Goal: Task Accomplishment & Management: Complete application form

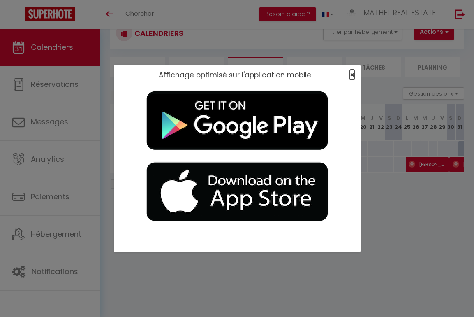
click at [350, 74] on span "×" at bounding box center [352, 75] width 5 height 10
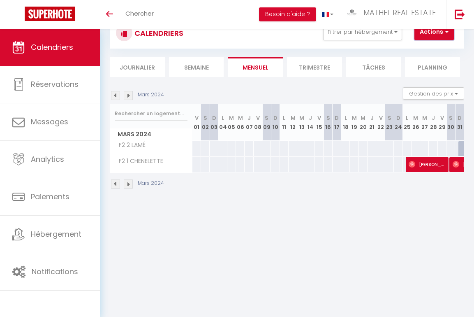
click at [439, 34] on button "Actions" at bounding box center [434, 32] width 39 height 16
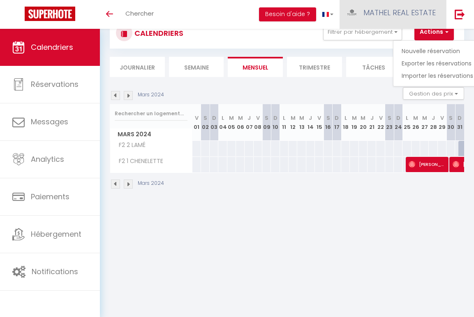
click at [422, 15] on span "MATHEL REAL ESTATE" at bounding box center [400, 12] width 72 height 10
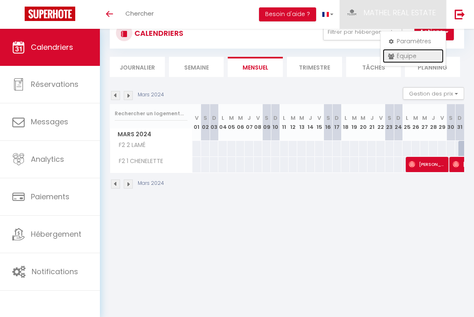
click at [415, 59] on link "Équipe" at bounding box center [413, 56] width 61 height 14
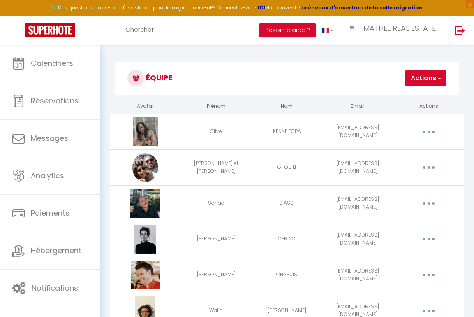
click at [421, 83] on button "Actions" at bounding box center [426, 78] width 41 height 16
click at [406, 99] on link "Ajouter un nouvel utilisateur" at bounding box center [397, 96] width 97 height 11
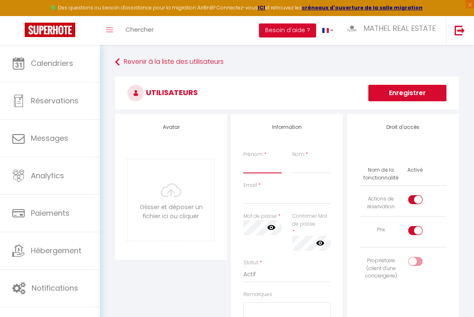
click at [269, 164] on input "Prénom" at bounding box center [263, 165] width 38 height 15
type input "Ebrahim"
type input "NAGEBA"
click at [286, 190] on input "Email" at bounding box center [287, 196] width 87 height 15
paste input "[EMAIL_ADDRESS][DOMAIN_NAME]"
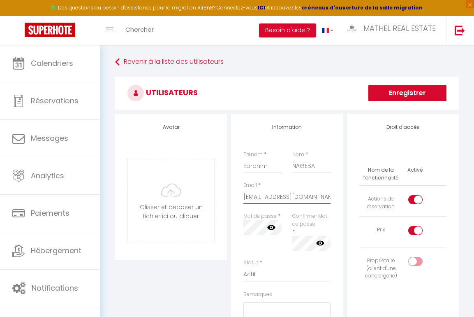
type input "[EMAIL_ADDRESS][DOMAIN_NAME]"
click at [309, 233] on div "Confirmer Mot de passe * false" at bounding box center [311, 231] width 38 height 38
click at [321, 240] on icon at bounding box center [320, 243] width 8 height 8
click at [274, 226] on icon at bounding box center [271, 227] width 8 height 5
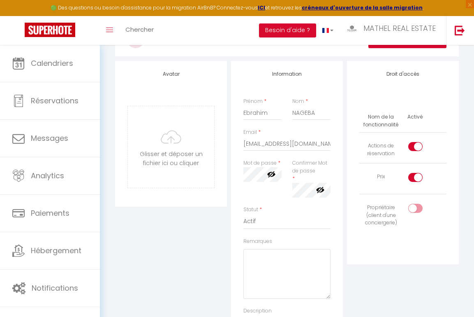
scroll to position [58, 0]
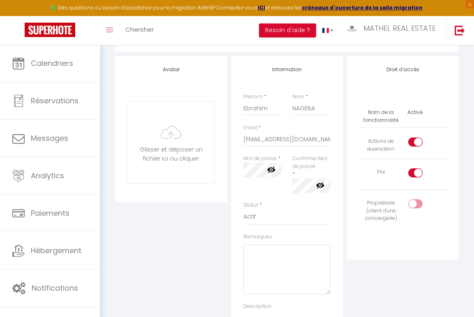
click at [416, 205] on input "checkbox" at bounding box center [422, 205] width 14 height 12
checkbox input "true"
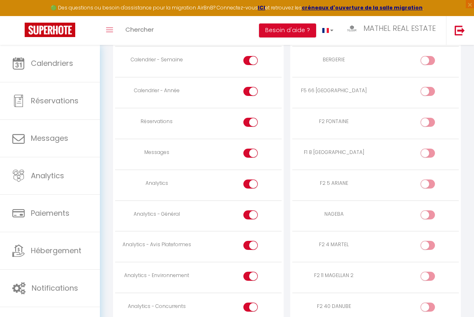
scroll to position [516, 0]
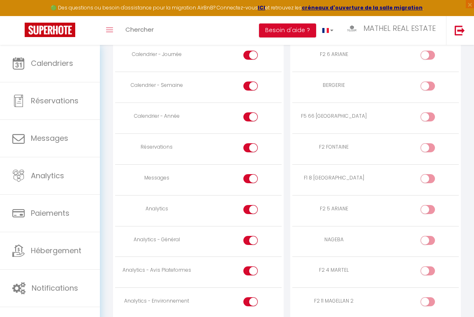
click at [250, 185] on label at bounding box center [251, 180] width 14 height 12
click at [251, 185] on input "checkbox" at bounding box center [258, 180] width 14 height 12
click at [251, 176] on input "checkbox" at bounding box center [258, 180] width 14 height 12
checkbox input "false"
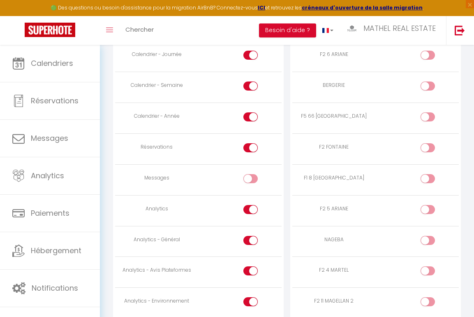
scroll to position [580, 0]
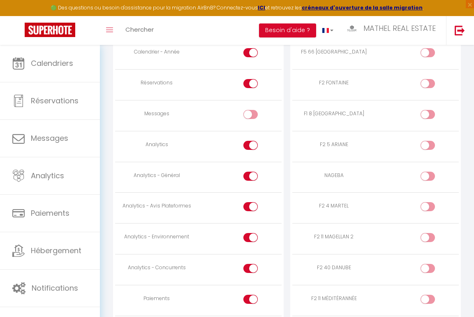
click at [251, 148] on input "checkbox" at bounding box center [258, 147] width 14 height 12
checkbox input "false"
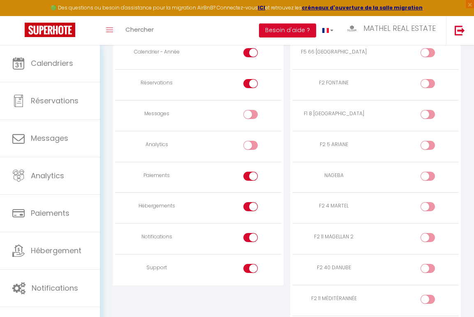
click at [250, 176] on div at bounding box center [251, 176] width 14 height 9
click at [251, 176] on input "checkbox" at bounding box center [258, 178] width 14 height 12
checkbox input "false"
click at [248, 205] on div at bounding box center [251, 206] width 14 height 9
click at [251, 205] on input "checkbox" at bounding box center [258, 208] width 14 height 12
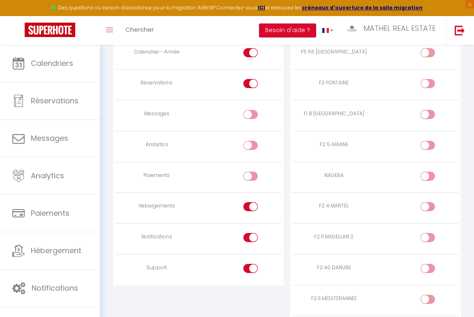
checkbox input "false"
click at [252, 239] on input "checkbox" at bounding box center [258, 239] width 14 height 12
checkbox input "false"
click at [249, 264] on div at bounding box center [251, 268] width 14 height 9
click at [251, 264] on input "checkbox" at bounding box center [258, 270] width 14 height 12
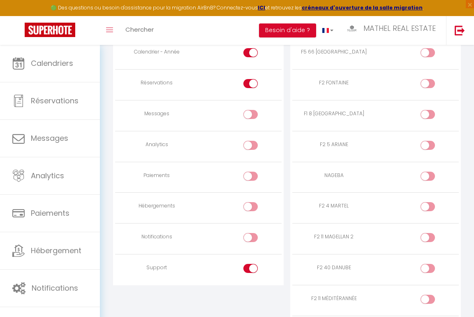
checkbox input "false"
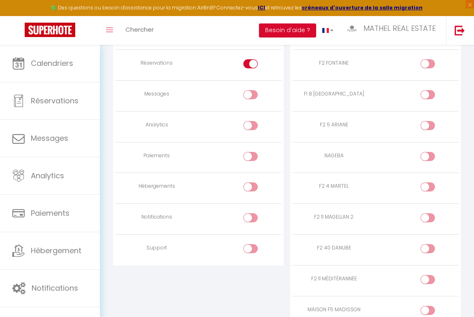
scroll to position [601, 0]
click at [429, 159] on input "checkbox" at bounding box center [435, 156] width 14 height 12
checkbox input "true"
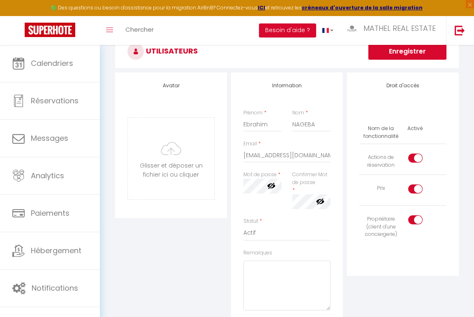
scroll to position [0, 0]
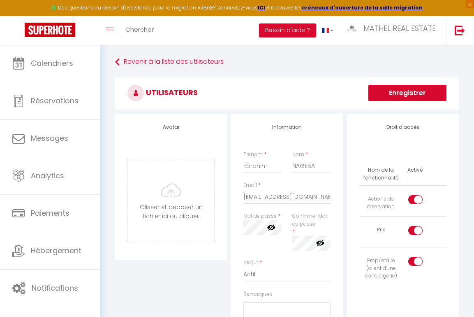
click at [402, 97] on button "Enregistrer" at bounding box center [408, 93] width 78 height 16
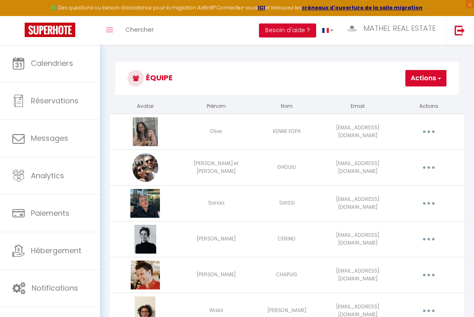
click at [428, 84] on button "Actions" at bounding box center [426, 78] width 41 height 16
click at [421, 98] on link "Ajouter un nouvel utilisateur" at bounding box center [397, 96] width 97 height 11
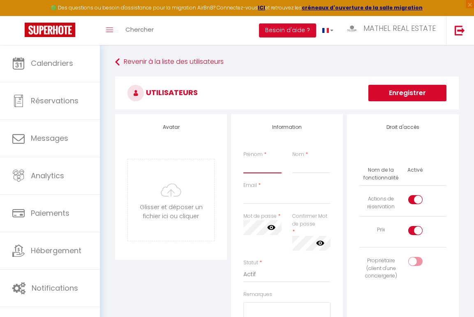
click at [256, 171] on input "Prénom" at bounding box center [263, 165] width 38 height 15
type input "Nour"
type input "NAGEBA"
paste input "[EMAIL_ADDRESS][DOMAIN_NAME]"
type input "[EMAIL_ADDRESS][DOMAIN_NAME]"
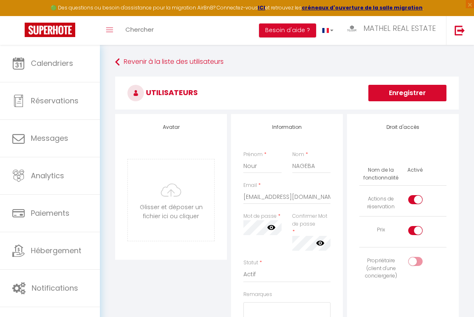
click at [424, 262] on input "checkbox" at bounding box center [422, 263] width 14 height 12
checkbox input "true"
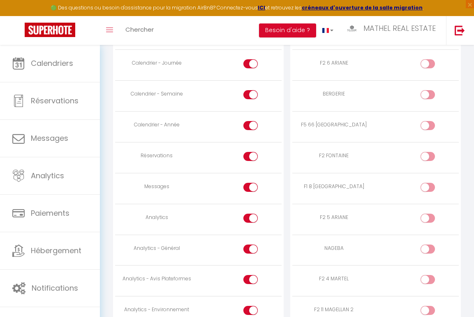
scroll to position [526, 0]
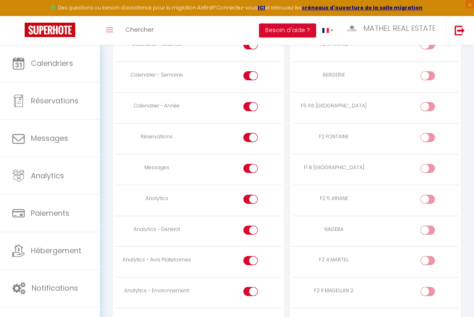
click at [251, 166] on input "checkbox" at bounding box center [258, 170] width 14 height 12
checkbox input "false"
click at [255, 200] on input "checkbox" at bounding box center [258, 201] width 14 height 12
checkbox input "false"
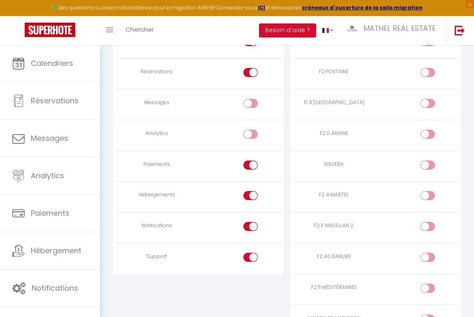
scroll to position [595, 0]
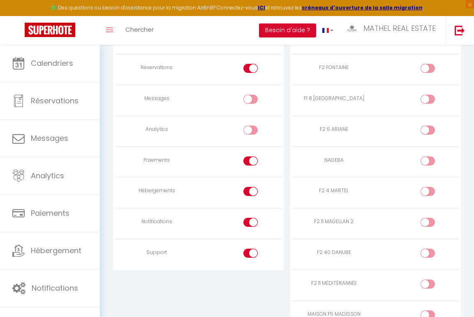
click at [251, 191] on input "checkbox" at bounding box center [258, 193] width 14 height 12
checkbox input "false"
click at [251, 159] on input "checkbox" at bounding box center [258, 162] width 14 height 12
checkbox input "false"
click at [252, 222] on input "checkbox" at bounding box center [258, 224] width 14 height 12
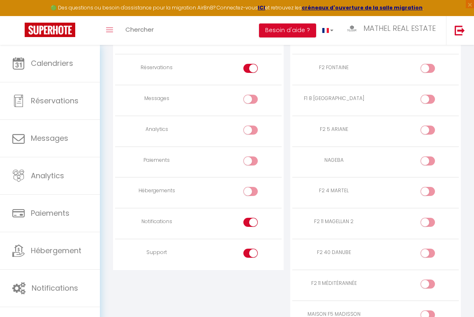
checkbox input "false"
click at [252, 252] on input "checkbox" at bounding box center [258, 254] width 14 height 12
checkbox input "false"
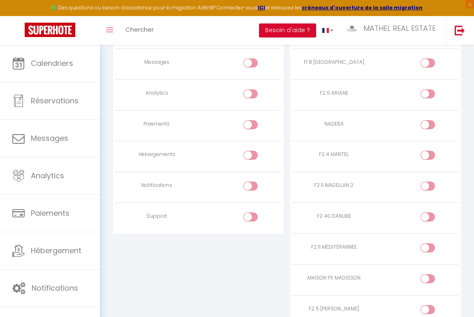
scroll to position [614, 0]
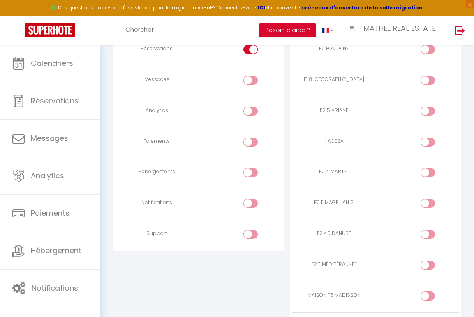
click at [431, 145] on input "checkbox" at bounding box center [435, 143] width 14 height 12
checkbox input "true"
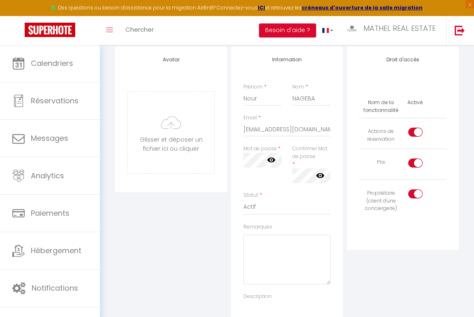
scroll to position [0, 0]
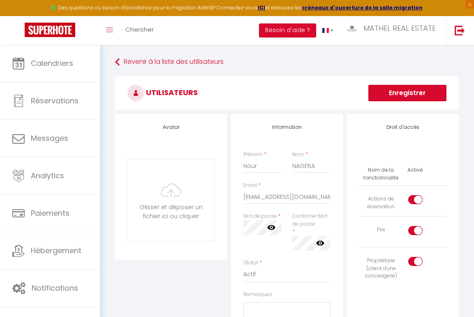
click at [413, 93] on button "Enregistrer" at bounding box center [408, 93] width 78 height 16
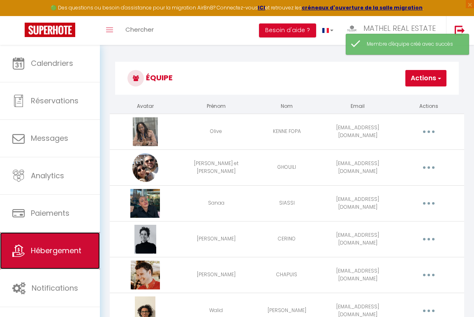
click at [59, 260] on link "Hébergement" at bounding box center [50, 250] width 100 height 37
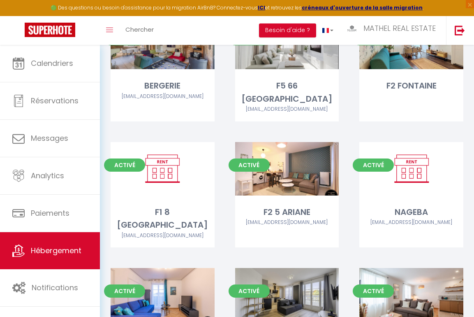
scroll to position [211, 0]
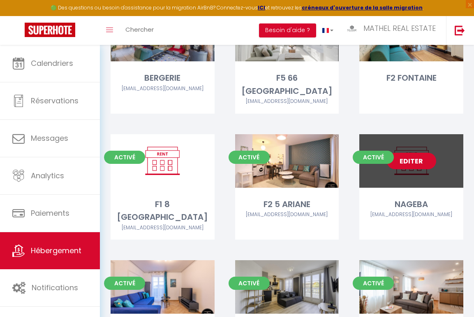
click at [410, 154] on link "Editer" at bounding box center [411, 161] width 49 height 16
click at [411, 153] on link "Editer" at bounding box center [411, 161] width 49 height 16
select select "3"
select select "2"
select select "1"
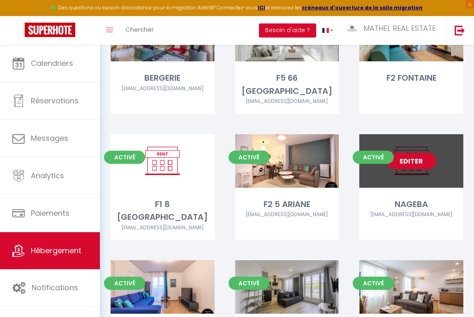
select select "1"
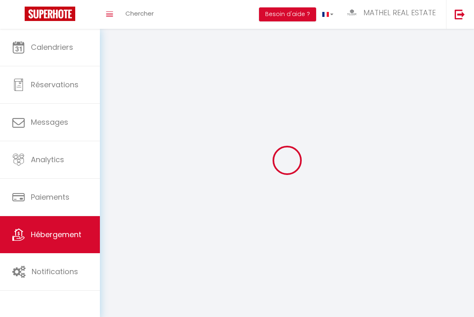
select select
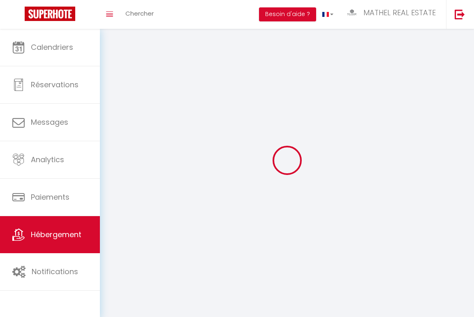
select select
checkbox input "false"
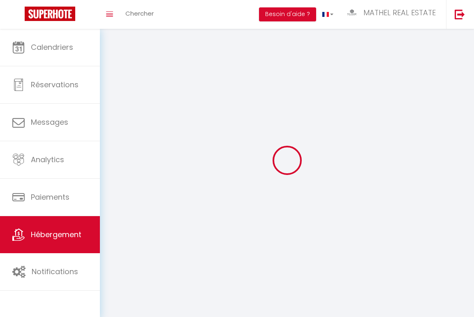
checkbox input "false"
select select
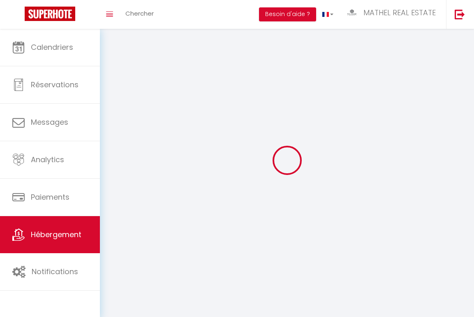
select select
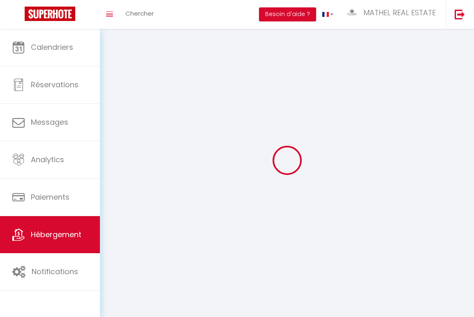
checkbox input "false"
select select
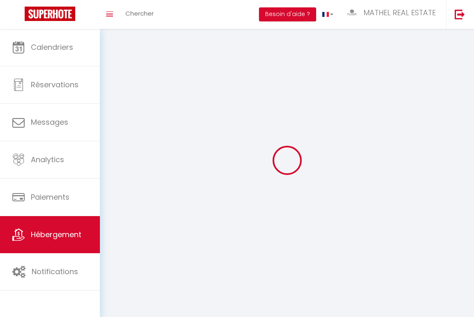
select select
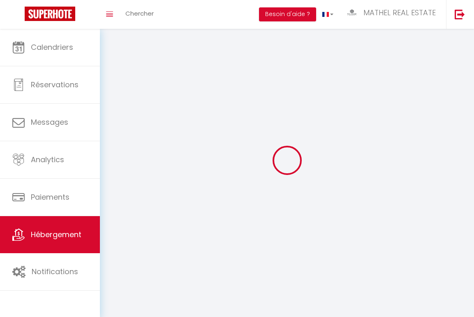
select select
checkbox input "false"
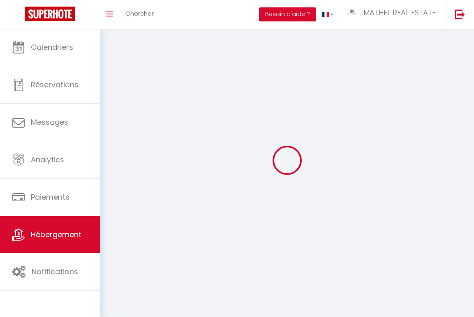
checkbox input "false"
select select
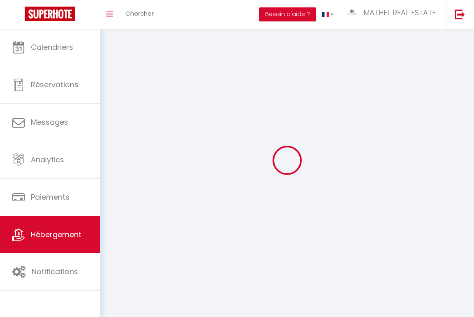
select select
checkbox input "false"
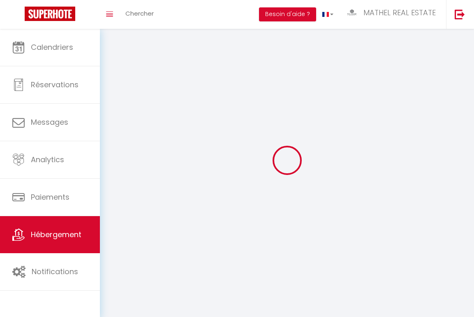
checkbox input "false"
select select
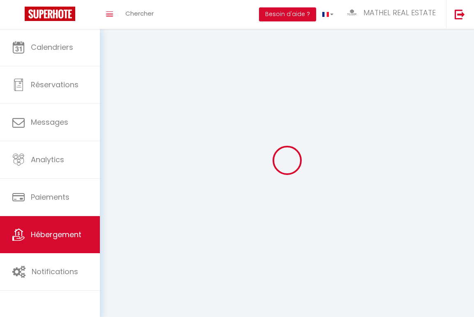
select select
checkbox input "false"
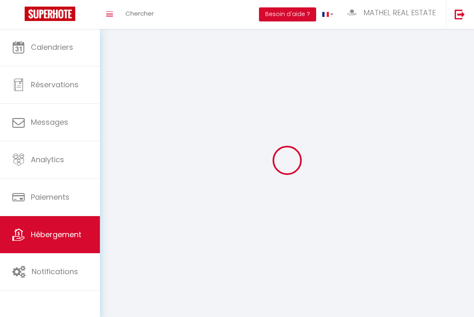
checkbox input "false"
select select
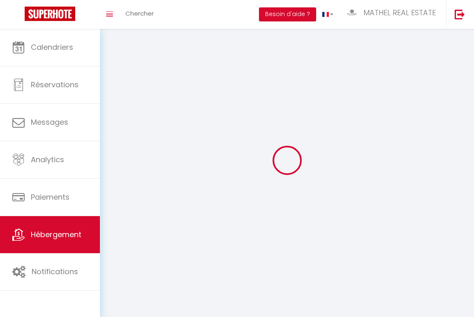
select select "1"
select select
select select "28"
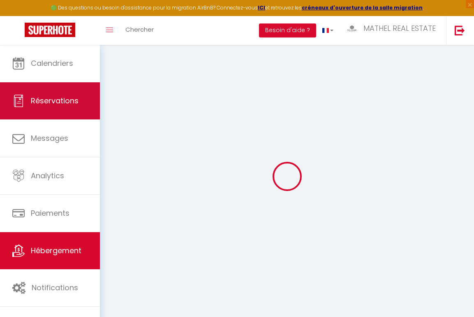
select select
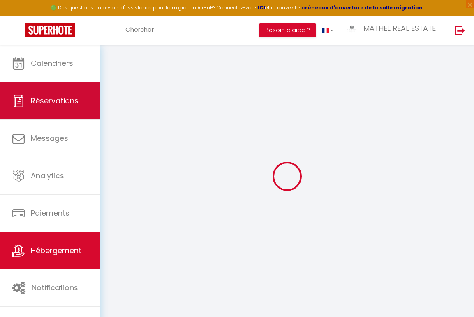
select select
checkbox input "false"
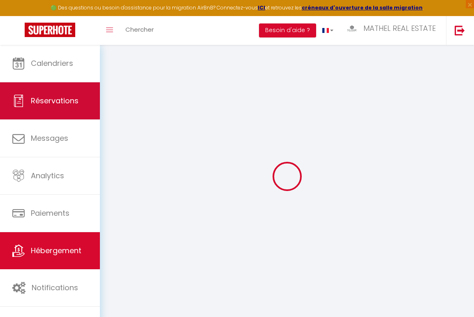
select select
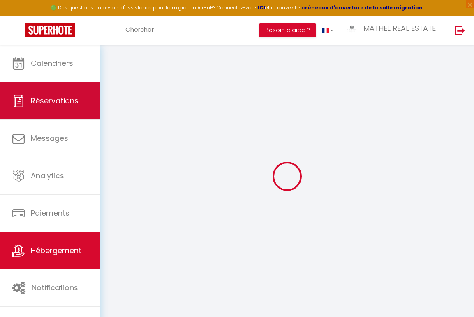
select select
checkbox input "false"
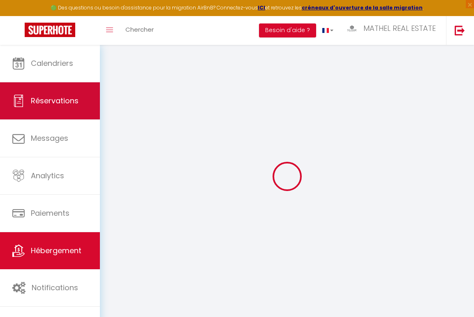
checkbox input "false"
select select
type input "NAGEBA"
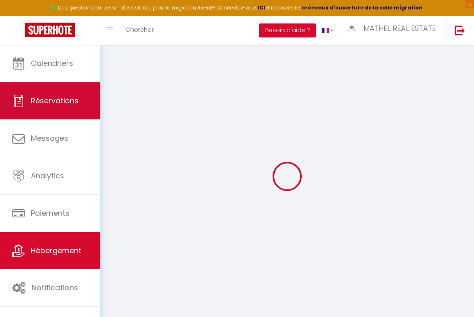
type input "Ebrahim & Nour"
select select "2"
select select
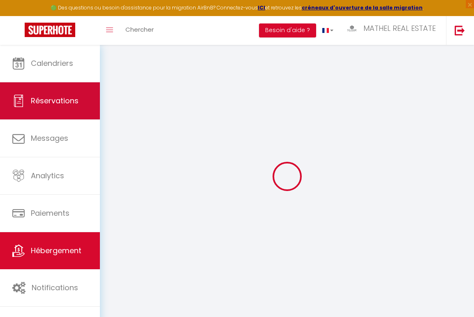
select select
type input "[STREET_ADDRESS]"
type input "77144"
type input "MONTEVRAIN"
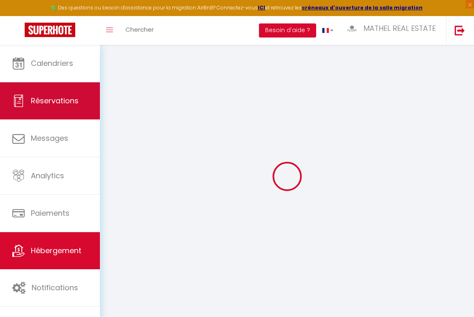
type input "[EMAIL_ADDRESS][DOMAIN_NAME]"
select select
checkbox input "false"
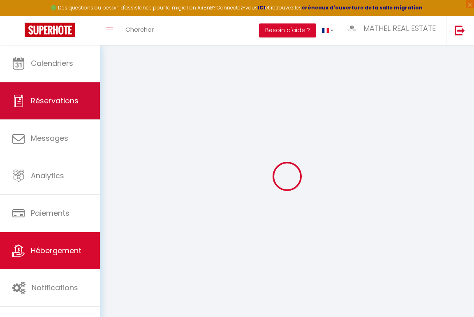
checkbox input "false"
type input "0"
select select
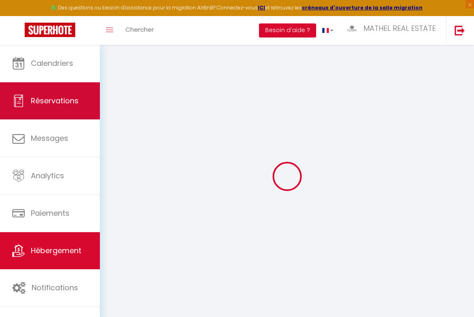
select select
checkbox input "false"
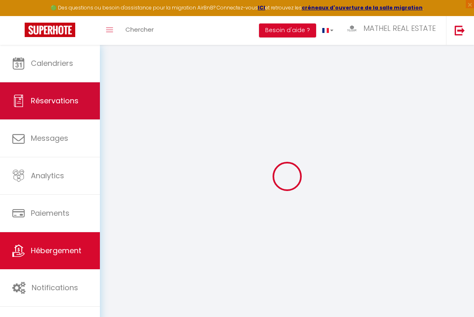
checkbox input "false"
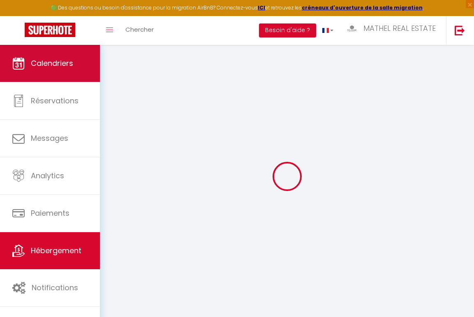
select select
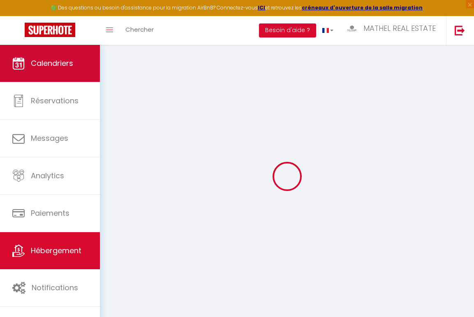
select select
checkbox input "false"
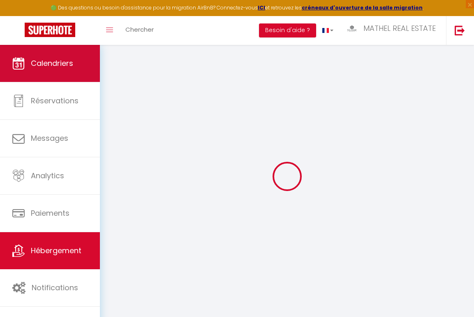
select select
checkbox input "false"
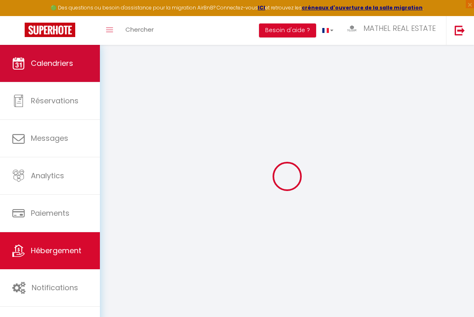
select select
checkbox input "false"
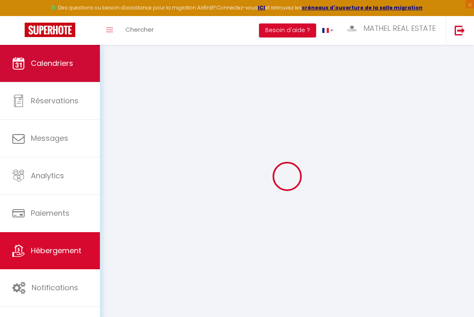
select select "15:00"
select select "23:45"
select select "11:00"
select select "30"
select select "120"
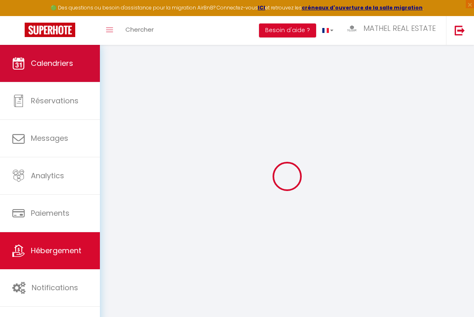
select select
checkbox input "false"
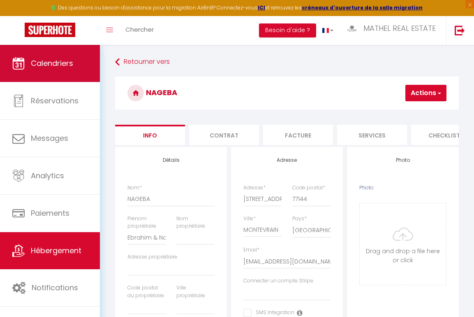
select select
checkbox input "false"
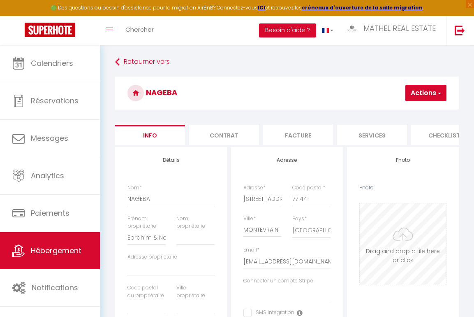
type input "C:\fakepath\LCD_MRE_Prague_20.jpg"
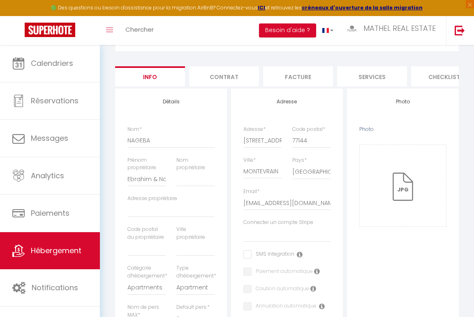
scroll to position [34, 0]
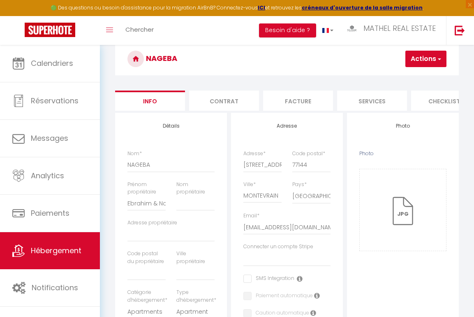
click at [417, 60] on button "Actions" at bounding box center [426, 59] width 41 height 16
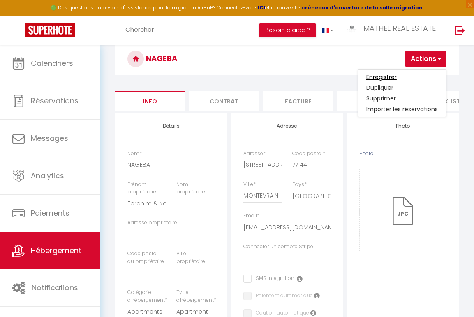
click at [395, 75] on input "Enregistrer" at bounding box center [382, 77] width 30 height 8
click at [385, 78] on input "Enregistrer" at bounding box center [382, 77] width 30 height 8
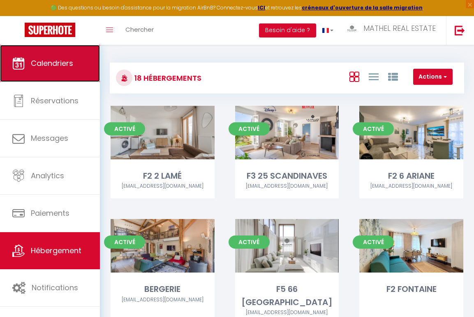
click at [73, 66] on link "Calendriers" at bounding box center [50, 63] width 100 height 37
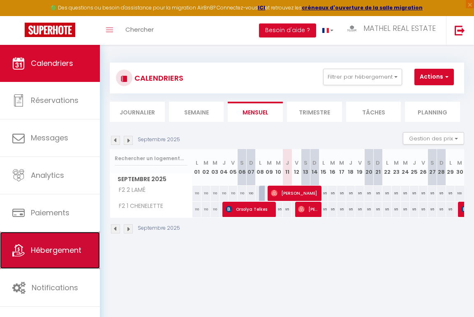
click at [63, 248] on span "Hébergement" at bounding box center [56, 250] width 51 height 10
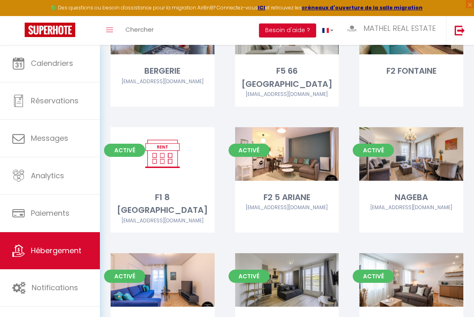
scroll to position [219, 0]
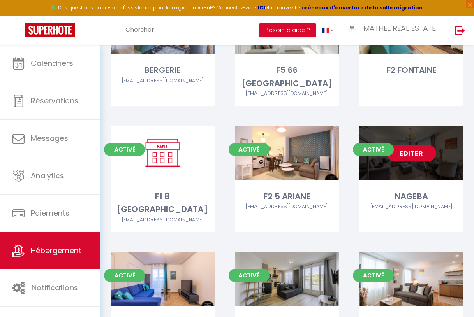
click at [415, 145] on link "Editer" at bounding box center [411, 153] width 49 height 16
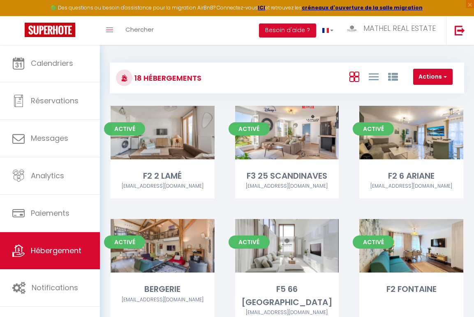
select select "3"
select select "2"
select select "1"
select select
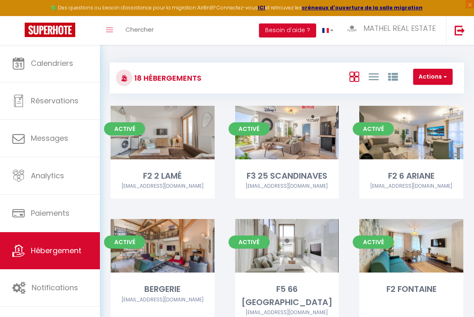
select select "28"
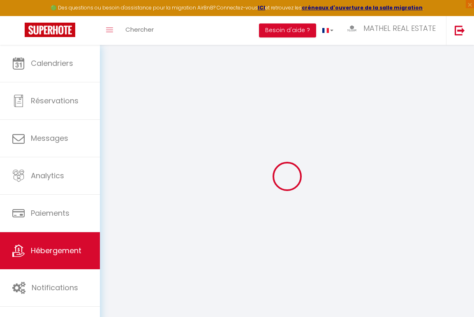
select select
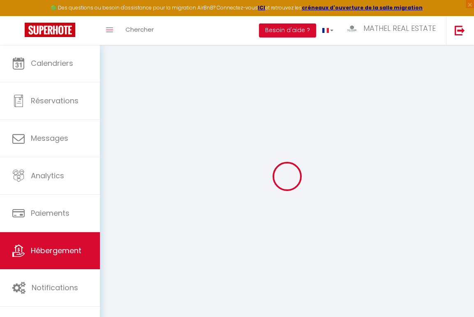
select select
checkbox input "false"
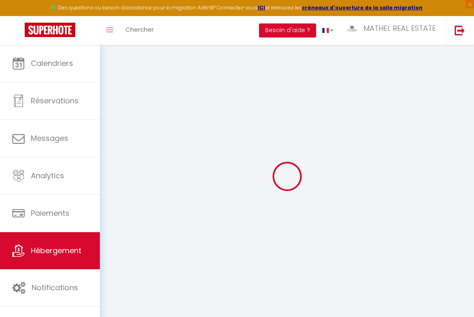
select select
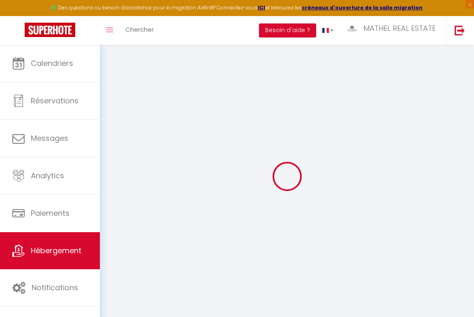
select select
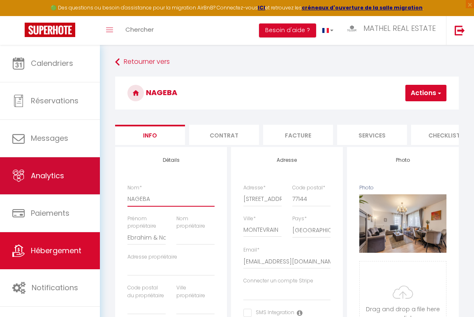
drag, startPoint x: 172, startPoint y: 200, endPoint x: 76, endPoint y: 183, distance: 97.7
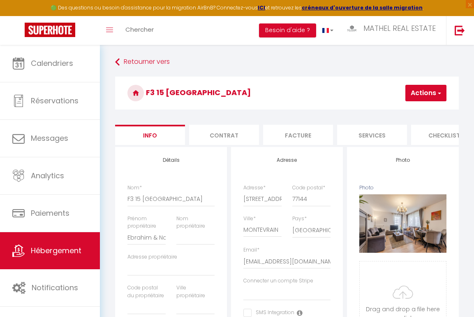
click at [439, 89] on span "button" at bounding box center [438, 93] width 5 height 8
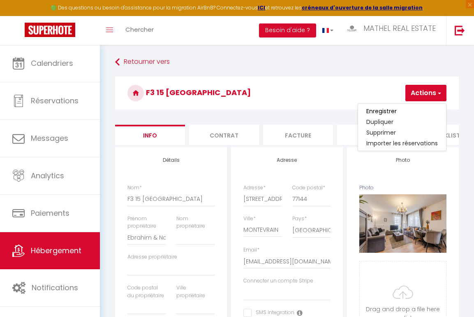
click at [397, 109] on link "Enregistrer" at bounding box center [402, 111] width 88 height 11
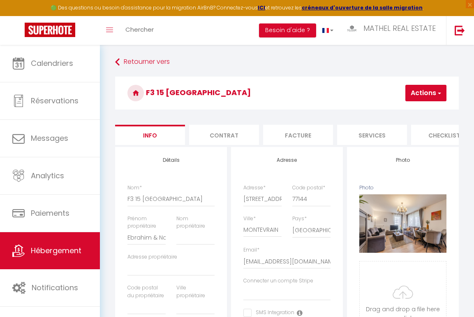
click at [424, 95] on button "Actions" at bounding box center [426, 93] width 41 height 16
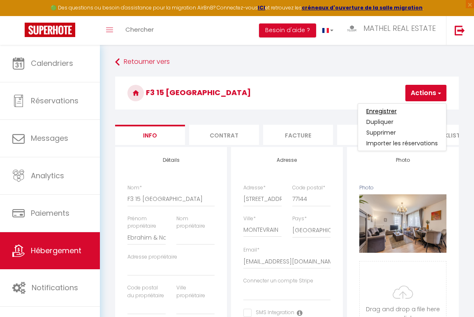
click at [388, 112] on input "Enregistrer" at bounding box center [382, 111] width 30 height 8
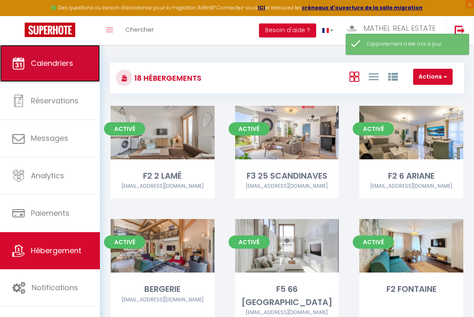
click at [66, 60] on span "Calendriers" at bounding box center [52, 63] width 42 height 10
